Goal: Navigation & Orientation: Find specific page/section

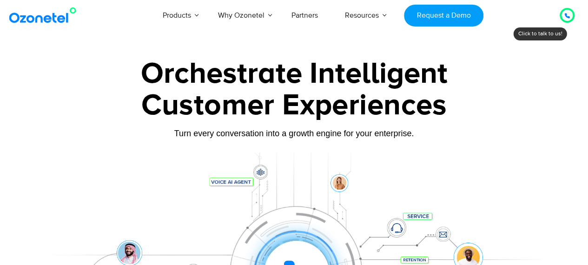
click at [59, 14] on img at bounding box center [44, 15] width 75 height 17
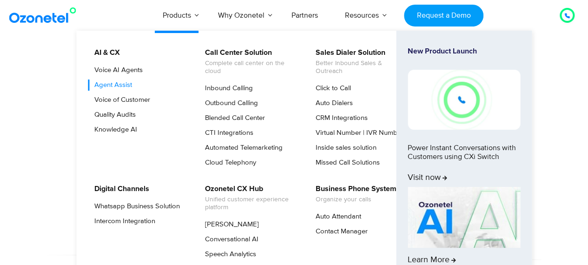
click at [128, 83] on link "Agent Assist" at bounding box center [110, 84] width 45 height 11
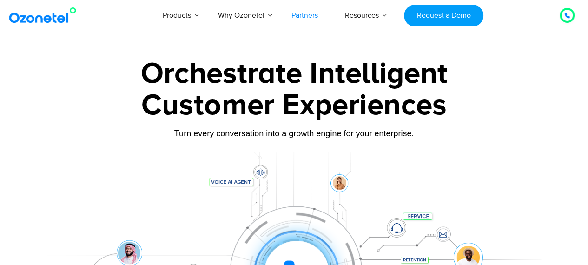
click at [310, 12] on link "Partners" at bounding box center [304, 15] width 53 height 31
click at [37, 16] on img at bounding box center [44, 15] width 75 height 17
